Goal: Find contact information: Find contact information

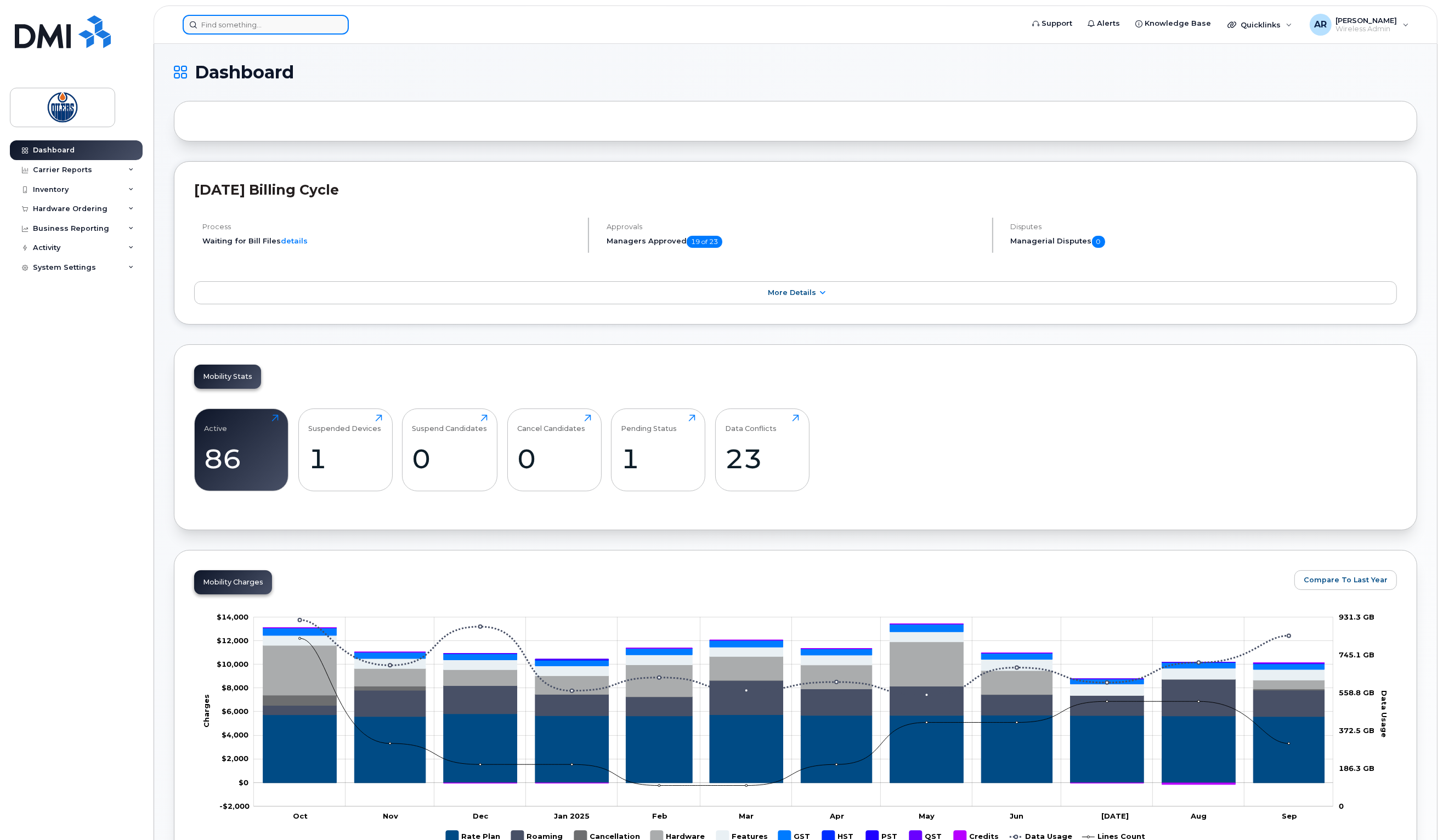
click at [260, 23] on input at bounding box center [266, 25] width 166 height 19
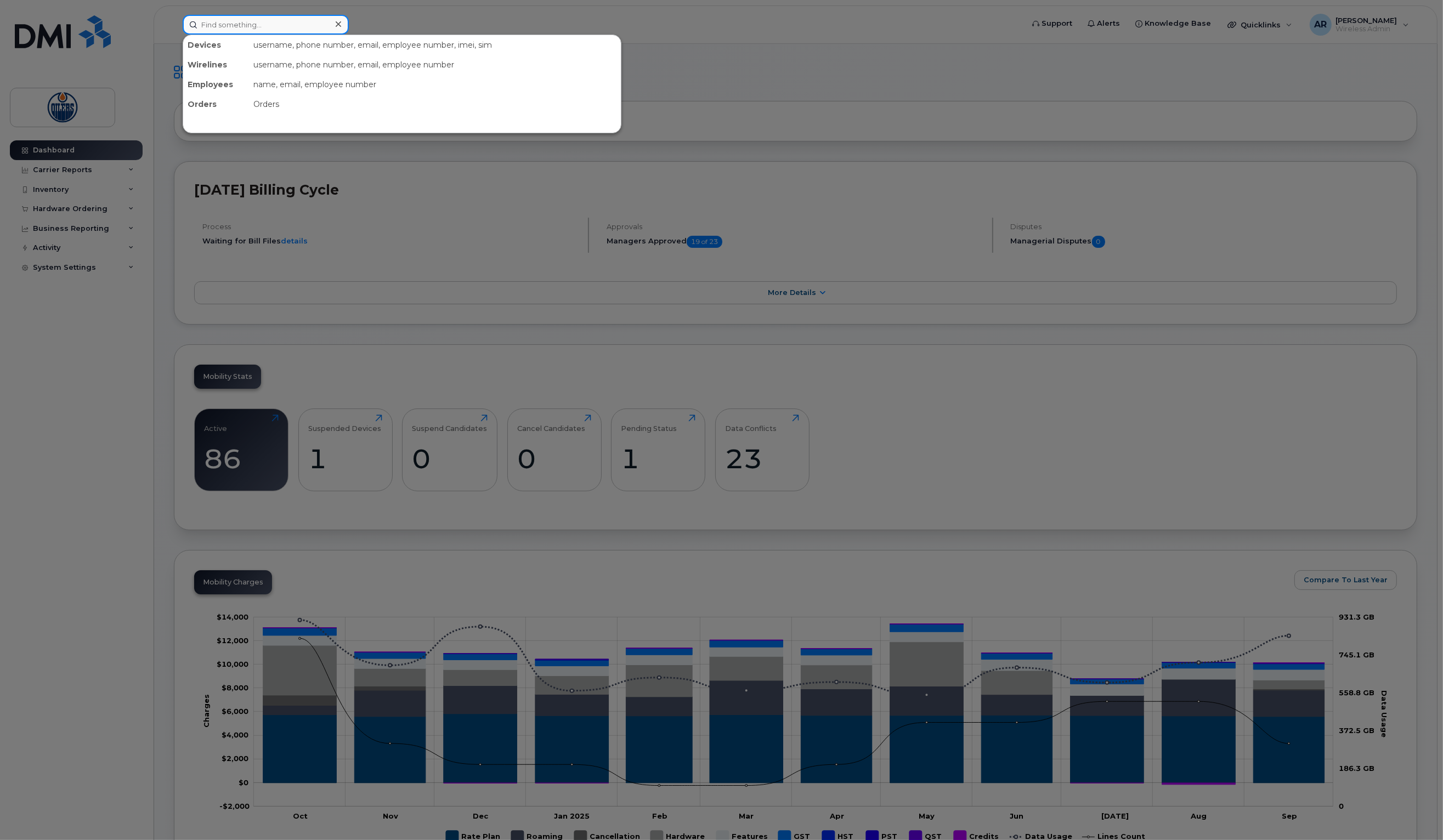
type input "m"
type input "noah"
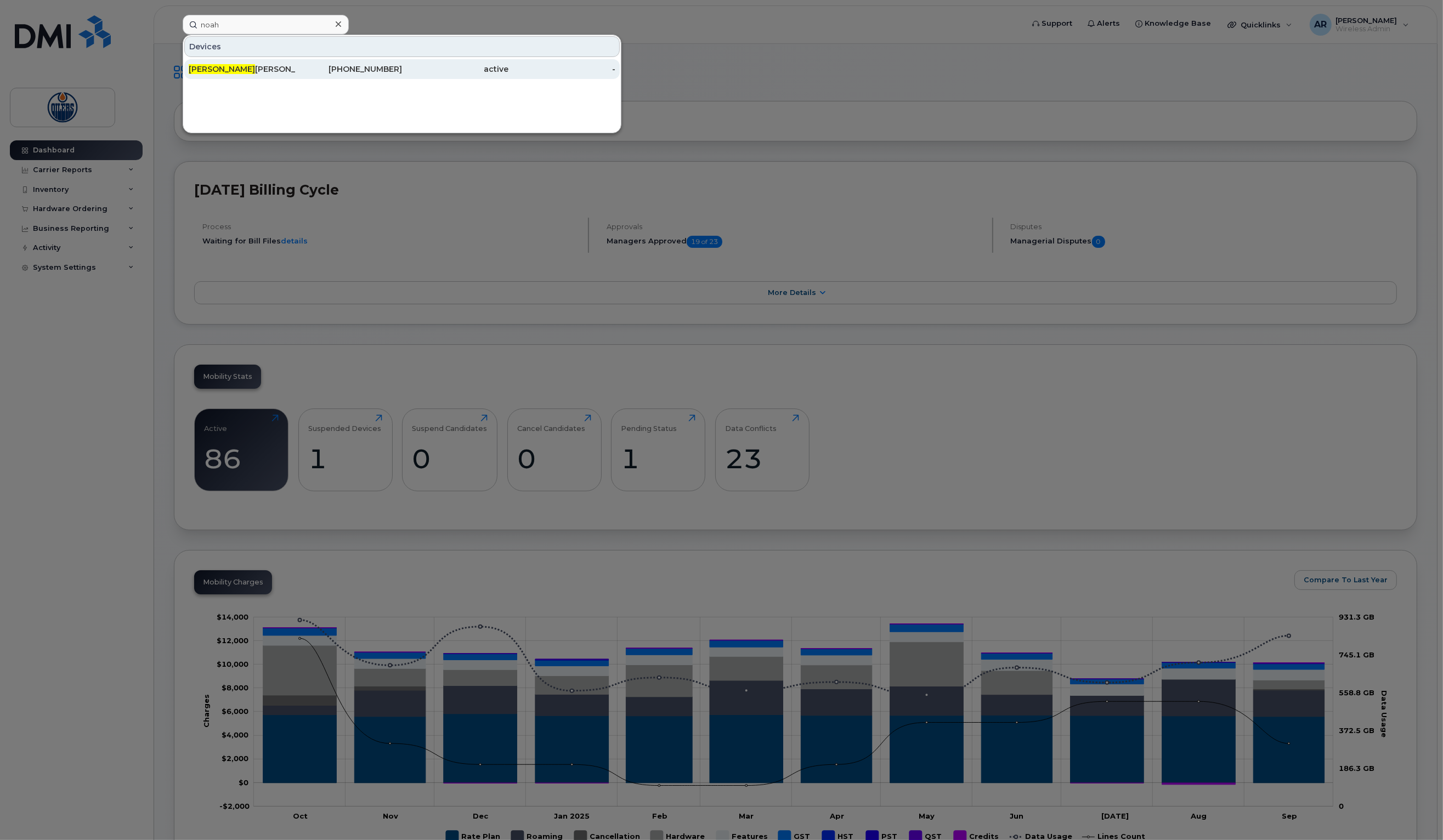
click at [194, 69] on span "Noah" at bounding box center [222, 69] width 66 height 10
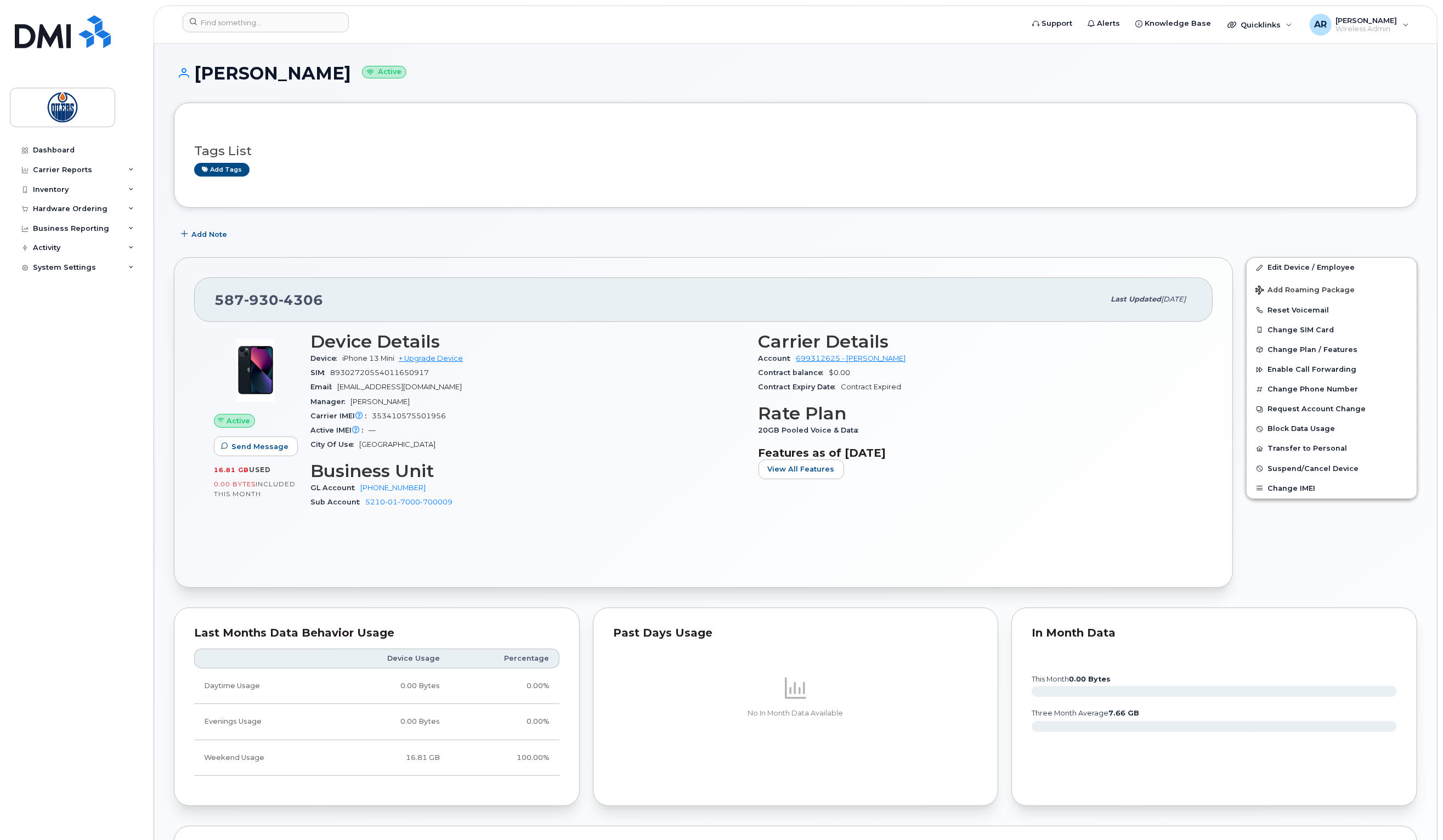
click at [321, 299] on div "[PHONE_NUMBER]" at bounding box center [659, 299] width 890 height 23
drag, startPoint x: 312, startPoint y: 301, endPoint x: 239, endPoint y: 300, distance: 73.0
click at [238, 299] on span "[PHONE_NUMBER]" at bounding box center [268, 299] width 108 height 16
copy span "[PHONE_NUMBER]"
click at [258, 23] on input at bounding box center [266, 22] width 166 height 19
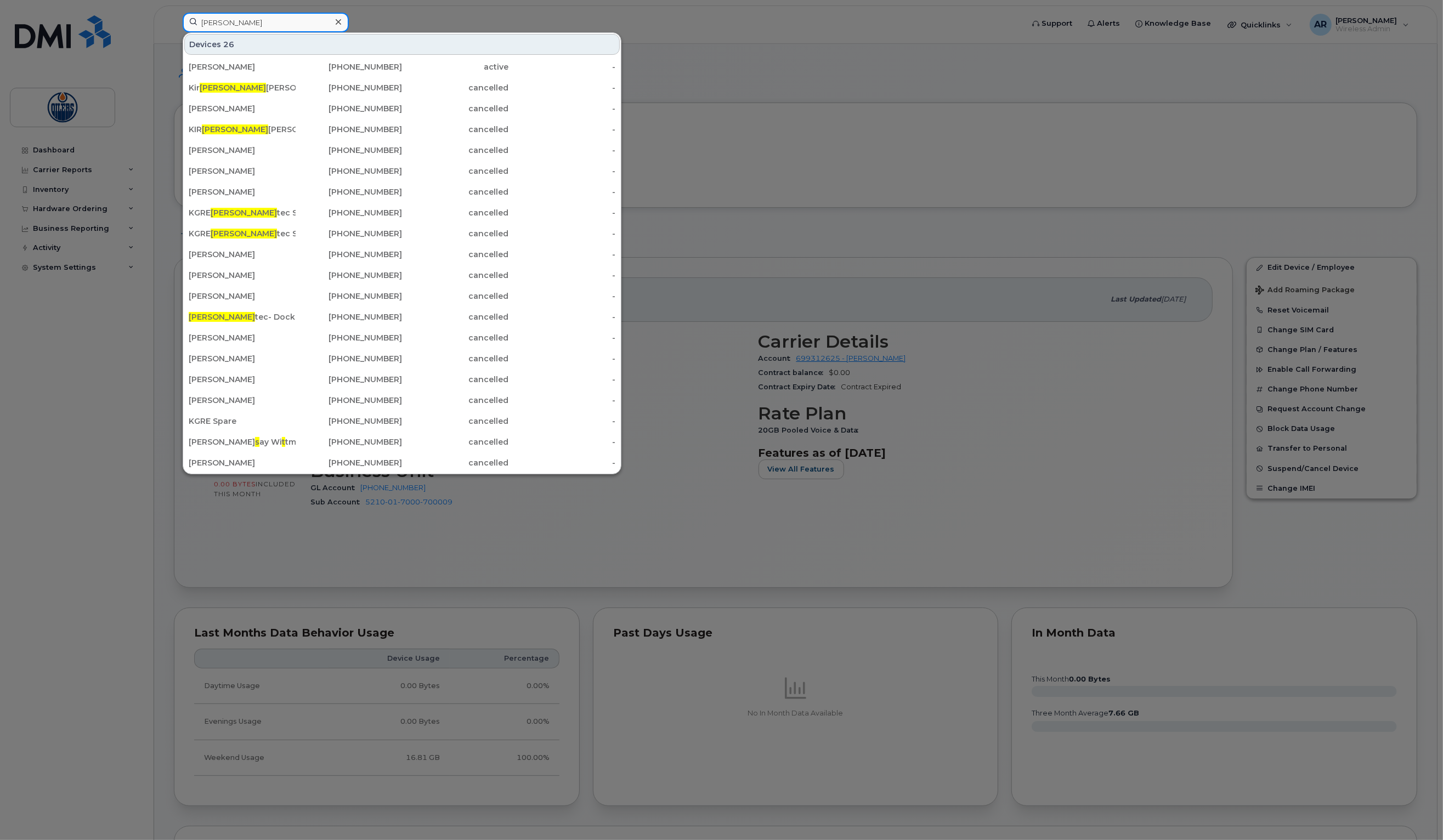
type input "stan"
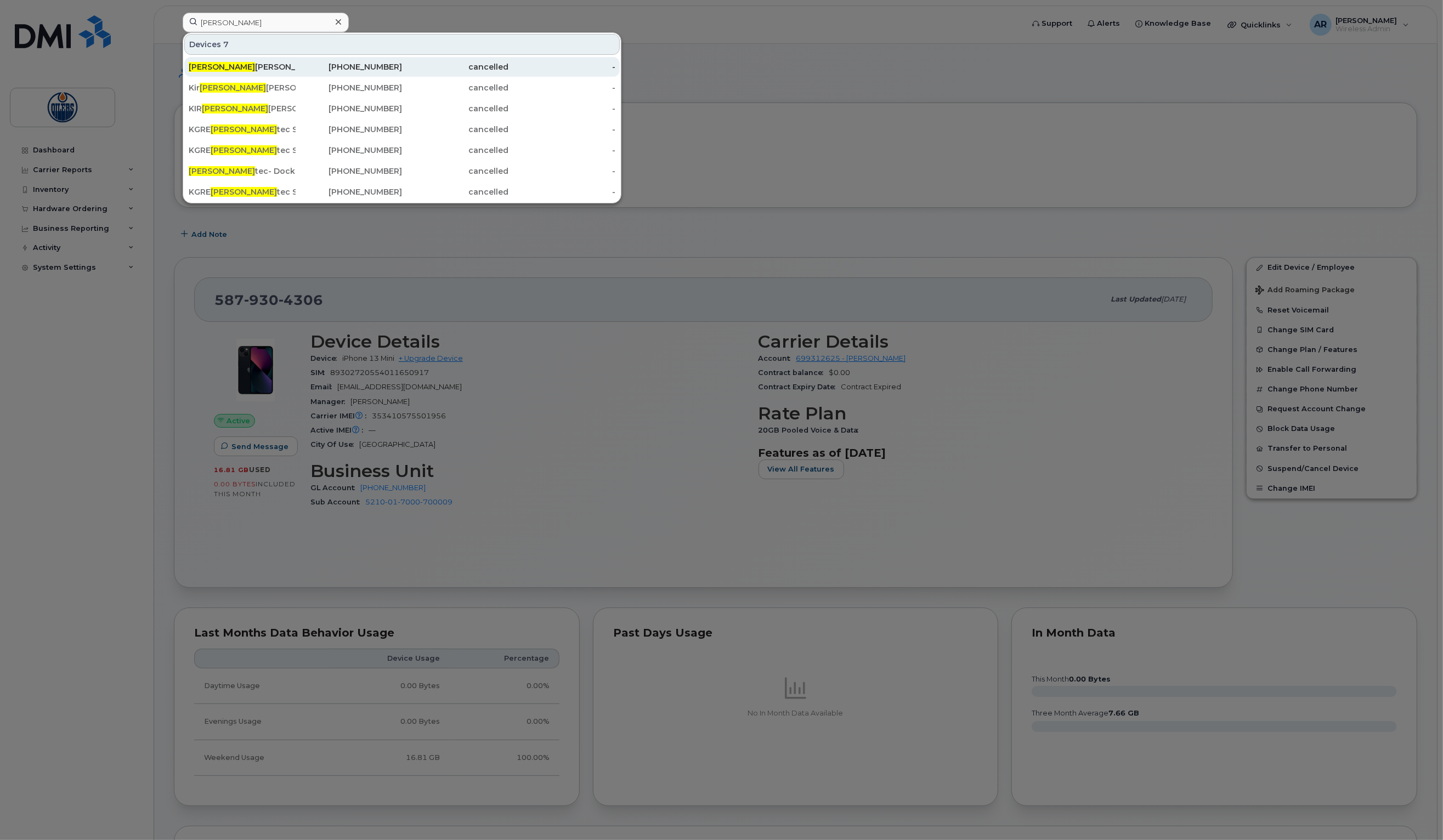
drag, startPoint x: 218, startPoint y: 64, endPoint x: 224, endPoint y: 66, distance: 6.3
click at [219, 64] on div "Stan Bowman" at bounding box center [242, 67] width 107 height 11
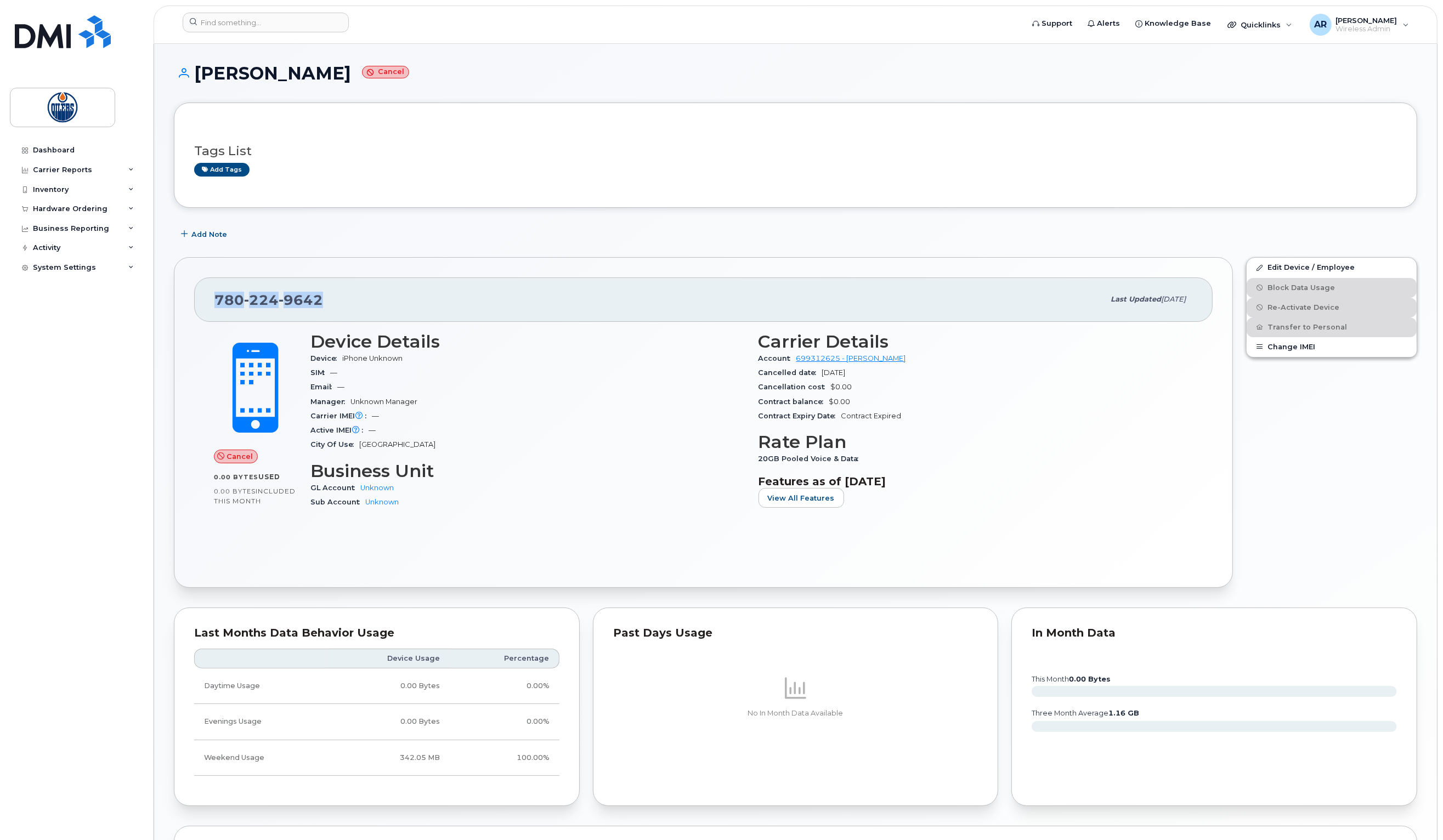
drag, startPoint x: 218, startPoint y: 300, endPoint x: 331, endPoint y: 308, distance: 113.3
click at [331, 308] on div "780 224 9642" at bounding box center [659, 299] width 890 height 23
copy span "780 224 9642"
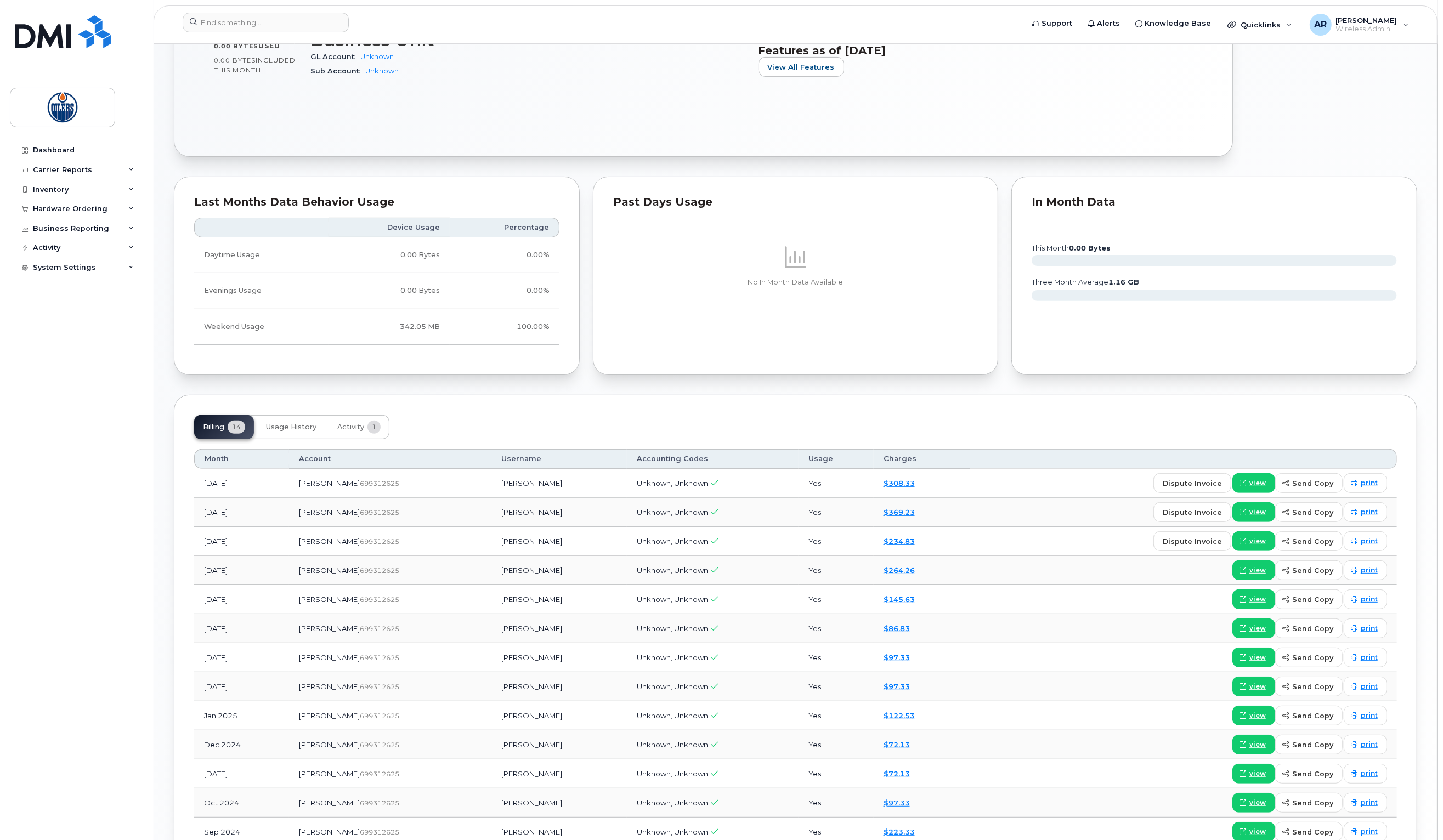
scroll to position [556, 0]
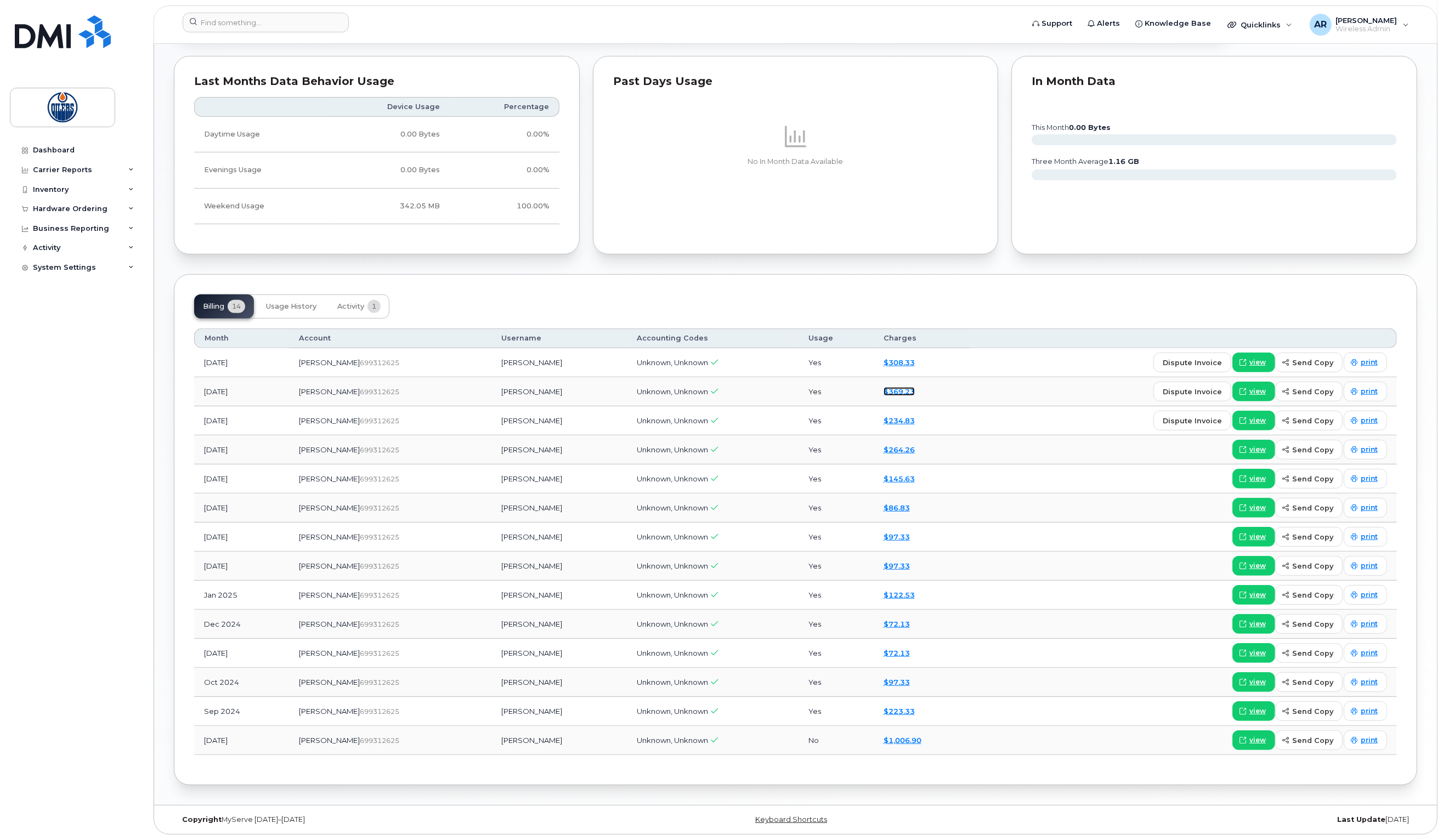
click at [884, 387] on link "$369.23" at bounding box center [899, 391] width 31 height 9
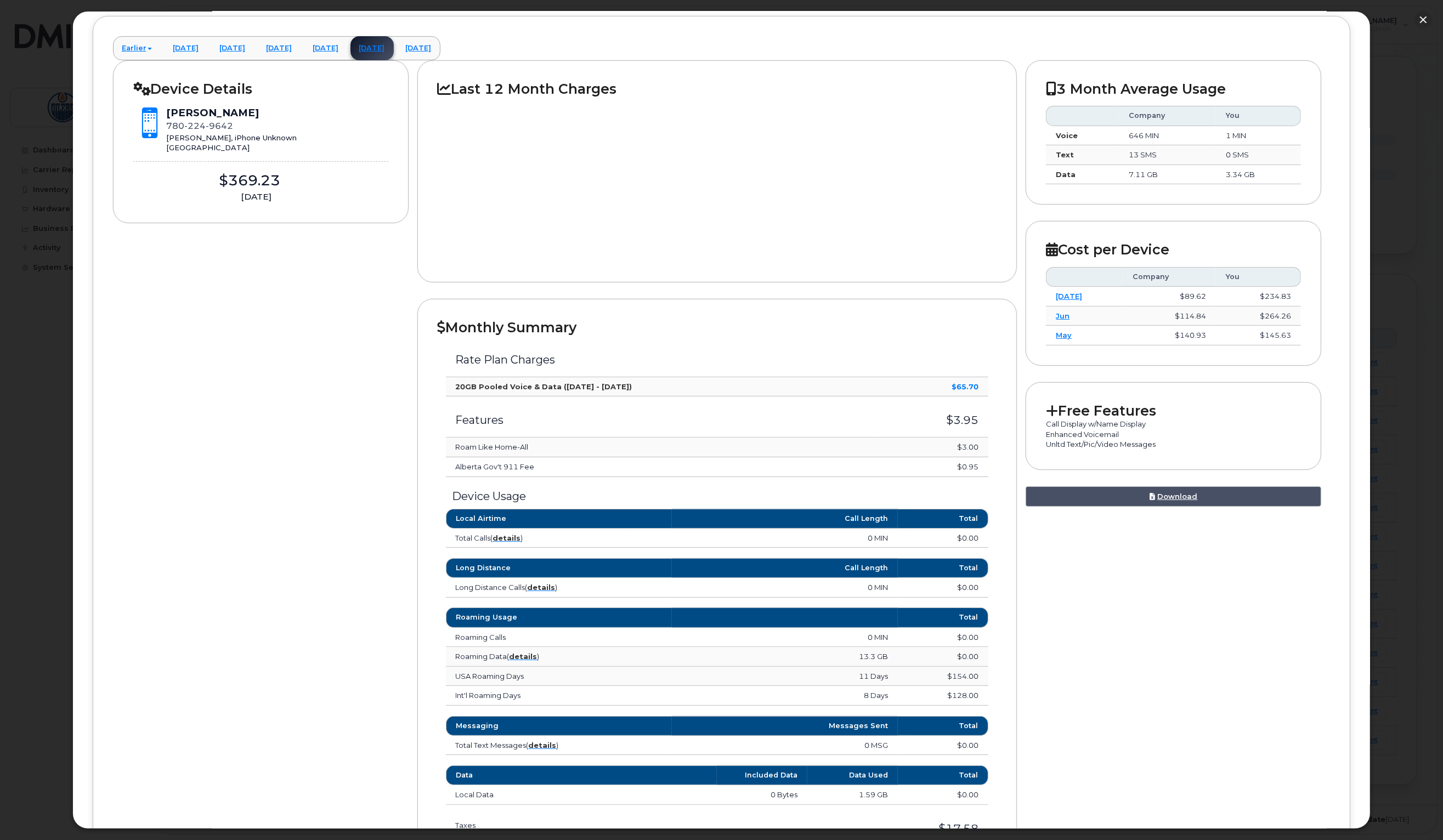
scroll to position [160, 0]
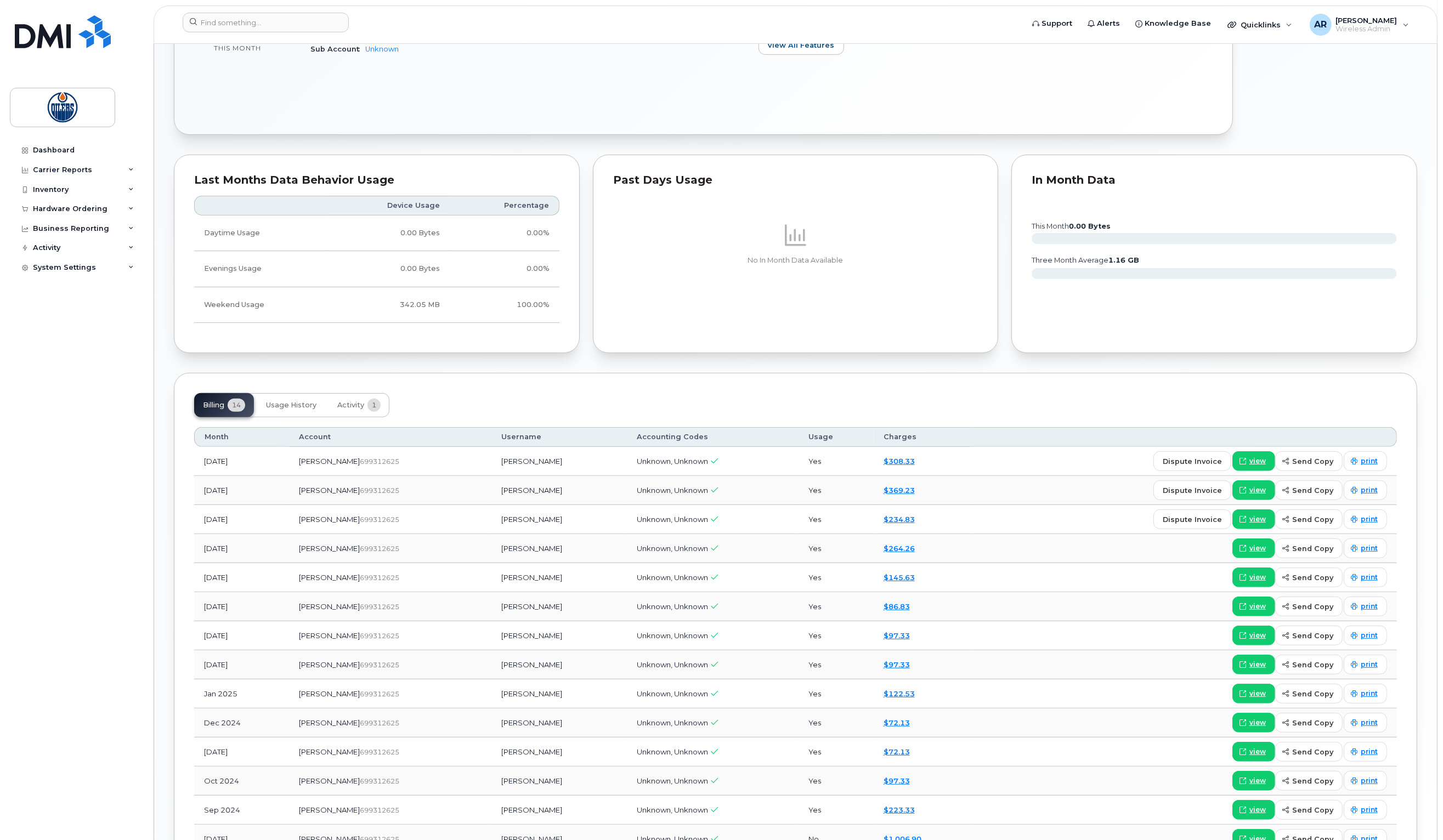
scroll to position [443, 0]
